Goal: Task Accomplishment & Management: Manage account settings

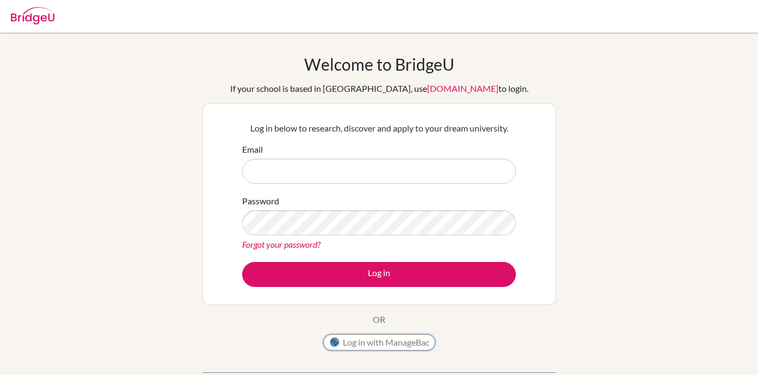
click at [400, 348] on button "Log in with ManageBac" at bounding box center [379, 343] width 112 height 16
click at [350, 180] on input "Email" at bounding box center [379, 171] width 274 height 25
click at [370, 187] on form "Email Password Forgot your password? Log in" at bounding box center [379, 215] width 274 height 144
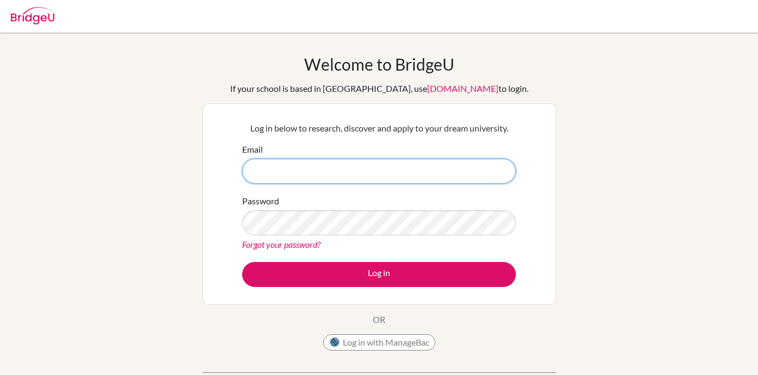
click at [368, 166] on input "Email" at bounding box center [379, 171] width 274 height 25
type input "diab220383@diabstudents.com"
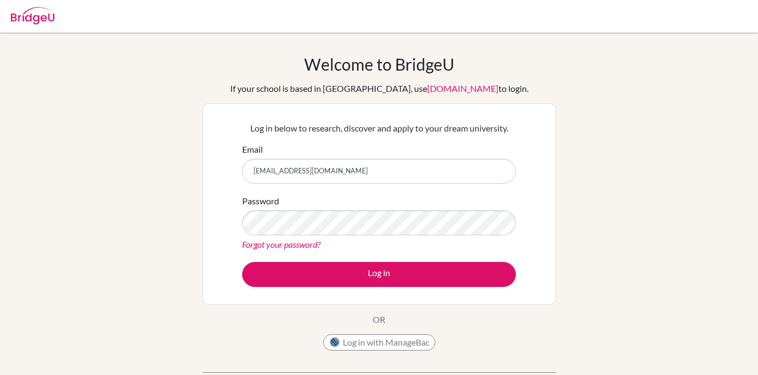
click at [287, 244] on link "Forgot your password?" at bounding box center [281, 244] width 78 height 10
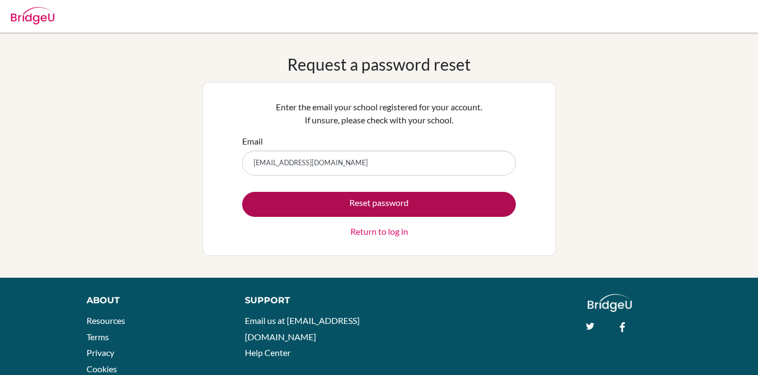
type input "diab220383@diabstudents.com"
click at [466, 210] on button "Reset password" at bounding box center [379, 204] width 274 height 25
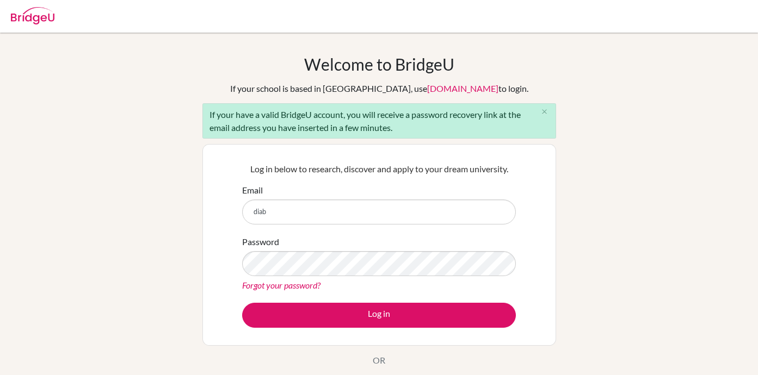
type input "[EMAIL_ADDRESS][DOMAIN_NAME]"
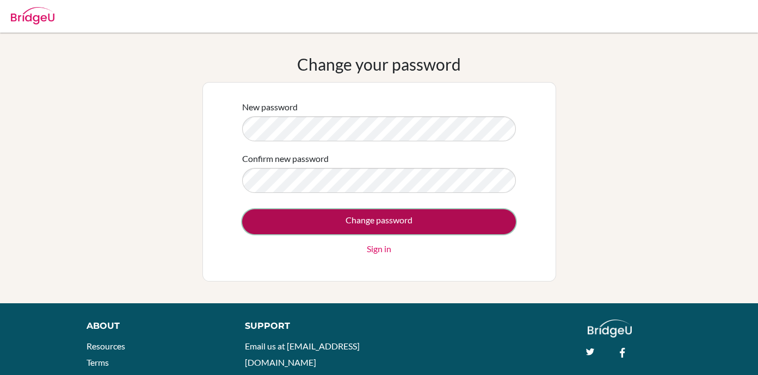
click at [383, 226] on input "Change password" at bounding box center [379, 221] width 274 height 25
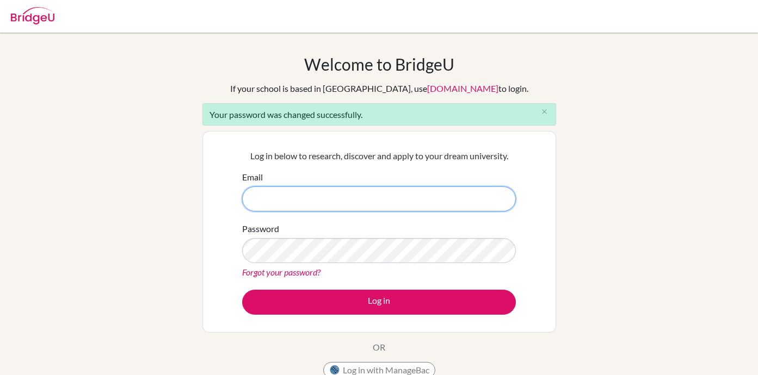
type input "diab220383@diabstudents.com"
click at [367, 315] on div "Log in below to research, discover and apply to your dream university. Email di…" at bounding box center [379, 232] width 287 height 179
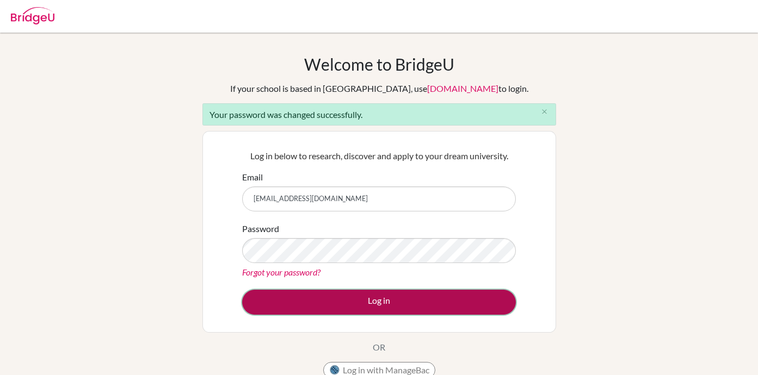
click at [375, 304] on button "Log in" at bounding box center [379, 302] width 274 height 25
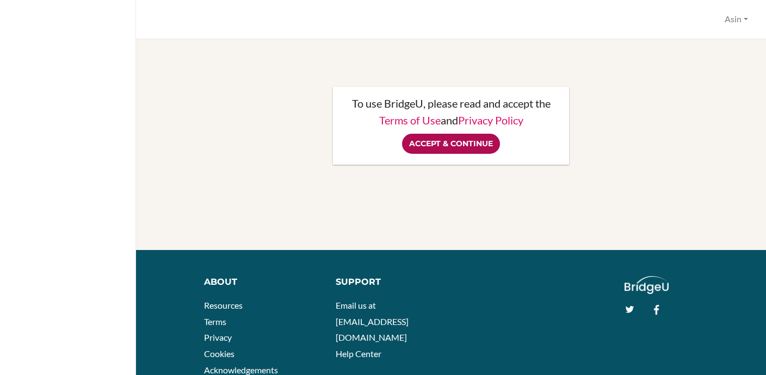
click at [426, 143] on input "Accept & Continue" at bounding box center [451, 144] width 98 height 20
